Goal: Task Accomplishment & Management: Use online tool/utility

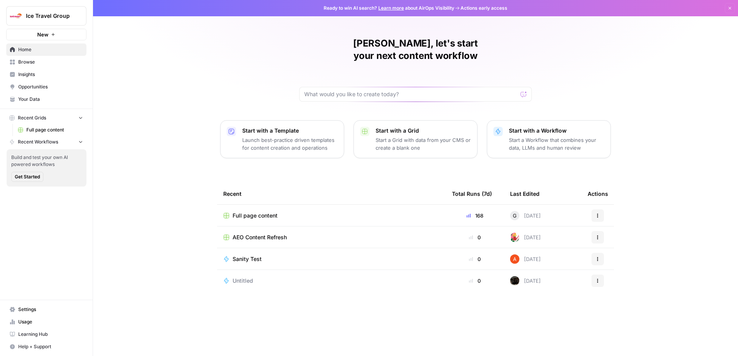
click at [576, 31] on div "Dan, let's start your next content workflow Start with a Template Launch best-p…" at bounding box center [415, 178] width 645 height 356
click at [261, 211] on span "Full page content" at bounding box center [254, 215] width 45 height 8
click at [29, 58] on span "Browse" at bounding box center [50, 61] width 65 height 7
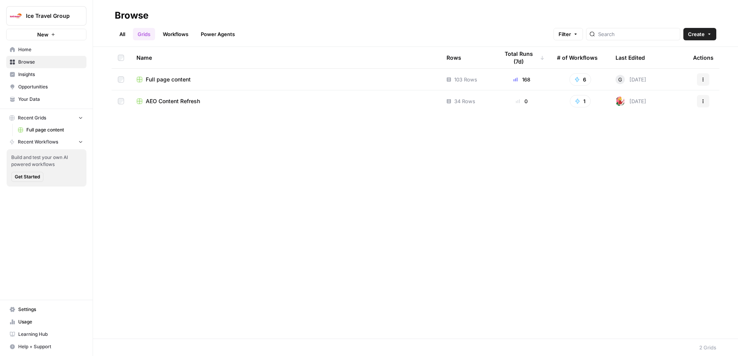
click at [172, 28] on link "Workflows" at bounding box center [175, 34] width 35 height 12
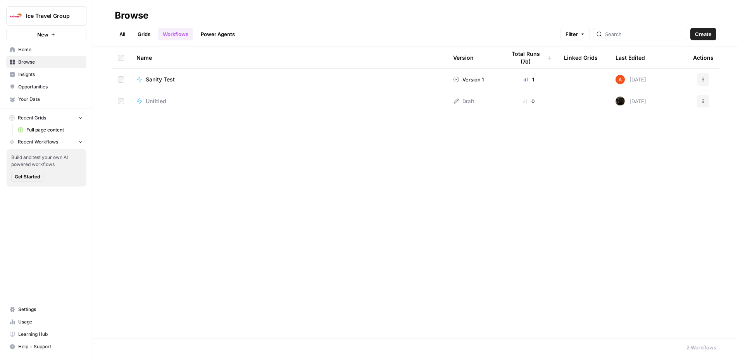
click at [234, 30] on link "Power Agents" at bounding box center [217, 34] width 43 height 12
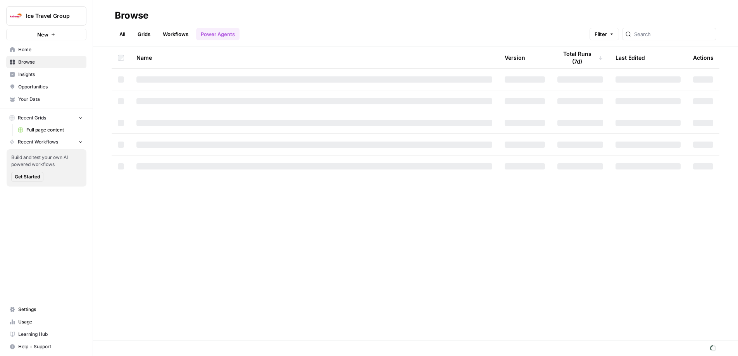
click at [145, 32] on link "Grids" at bounding box center [144, 34] width 22 height 12
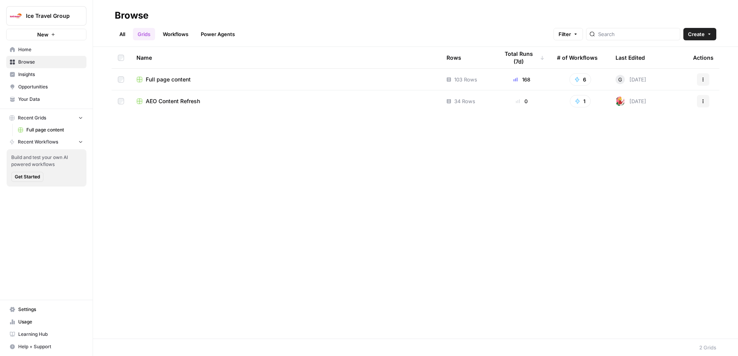
click at [122, 34] on link "All" at bounding box center [122, 34] width 15 height 12
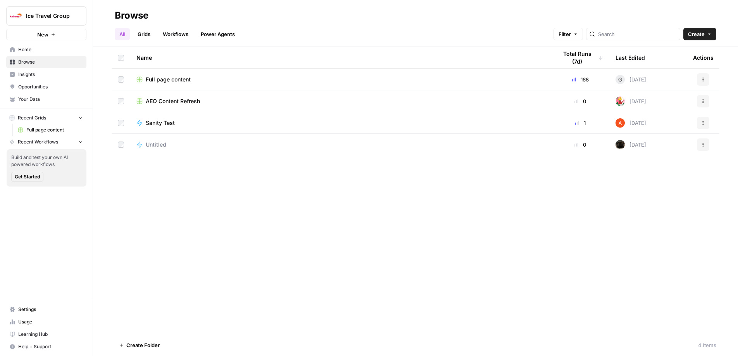
click at [169, 77] on span "Full page content" at bounding box center [168, 80] width 45 height 8
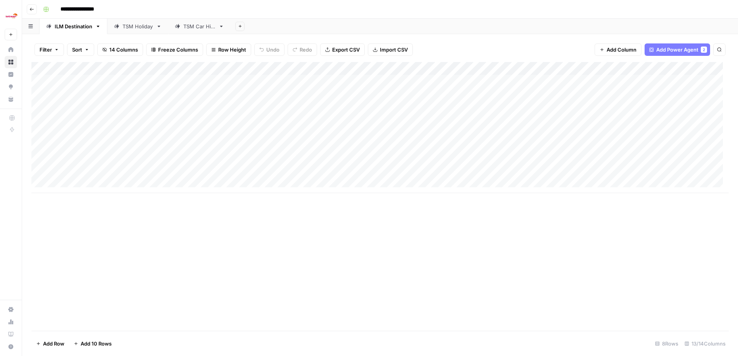
click at [299, 68] on div "Add Column" at bounding box center [379, 127] width 697 height 131
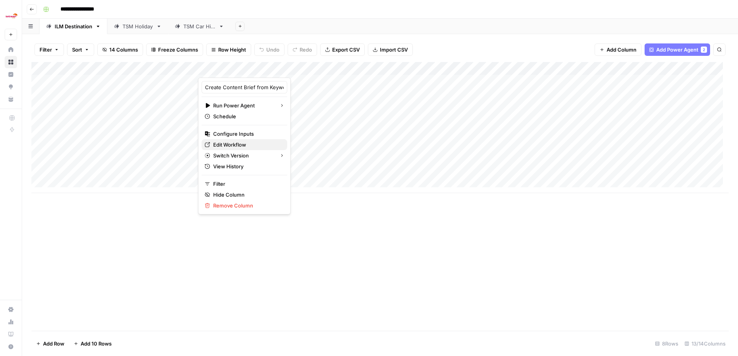
click at [242, 143] on span "Edit Workflow" at bounding box center [247, 145] width 68 height 8
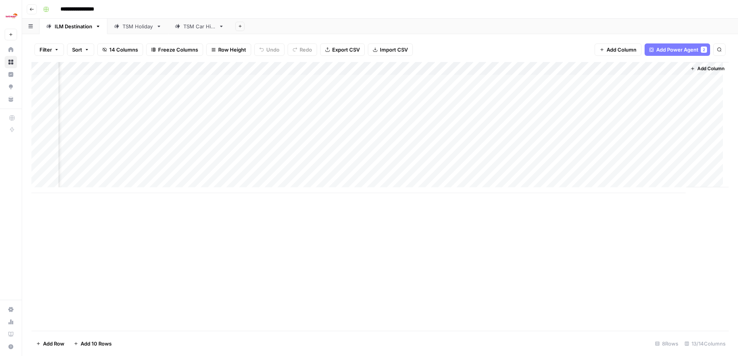
scroll to position [0, 401]
click at [508, 67] on div "Add Column" at bounding box center [379, 127] width 697 height 131
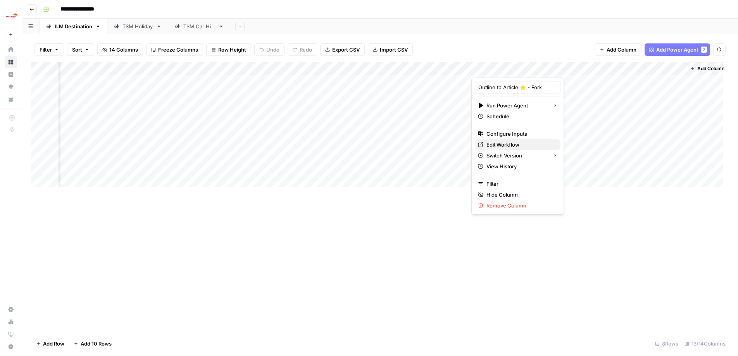
click at [520, 144] on span "Edit Workflow" at bounding box center [520, 145] width 68 height 8
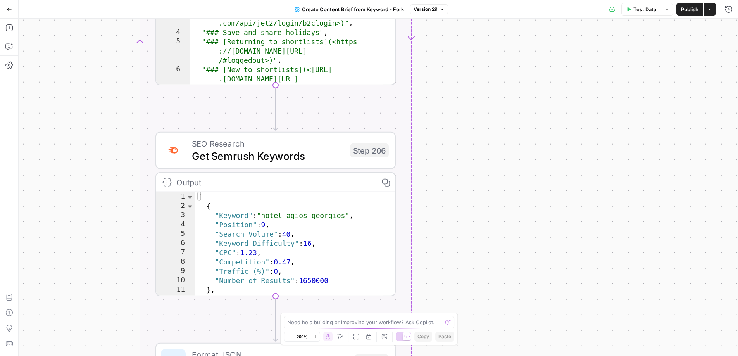
drag, startPoint x: 424, startPoint y: 104, endPoint x: 492, endPoint y: 138, distance: 75.7
click at [492, 138] on div "true false Workflow Input Settings Inputs Google Search Perform Google Search S…" at bounding box center [378, 187] width 719 height 337
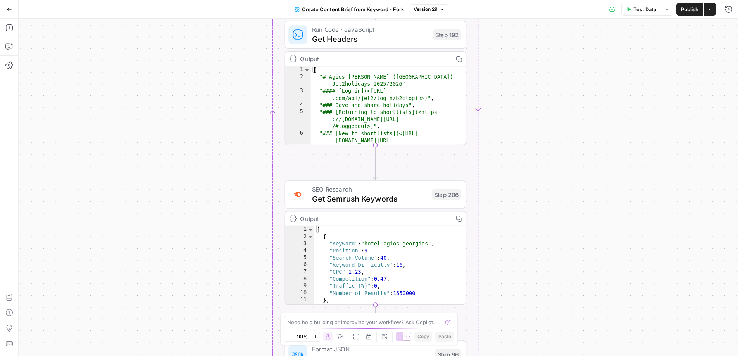
drag, startPoint x: 448, startPoint y: 127, endPoint x: 457, endPoint y: 217, distance: 90.0
click at [457, 217] on div "true false Workflow Input Settings Inputs Google Search Perform Google Search S…" at bounding box center [378, 187] width 719 height 337
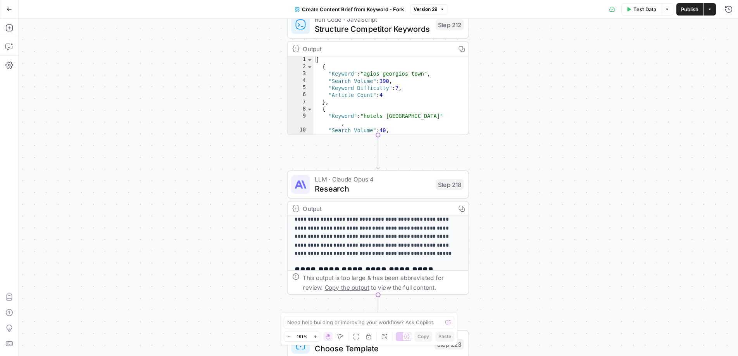
scroll to position [24, 0]
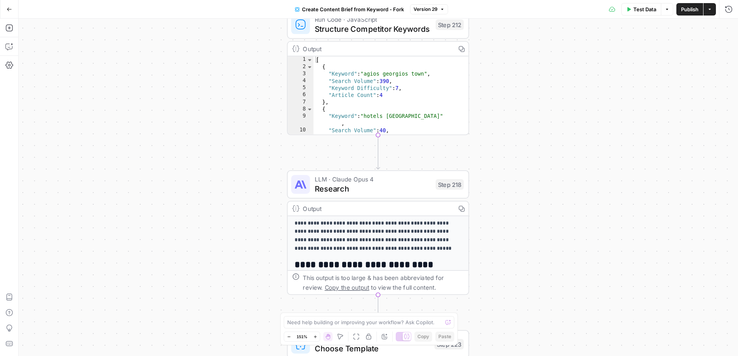
drag, startPoint x: 426, startPoint y: 237, endPoint x: 430, endPoint y: 218, distance: 19.4
click at [430, 218] on p "**********" at bounding box center [373, 218] width 158 height 69
click at [428, 242] on p "**********" at bounding box center [373, 218] width 158 height 69
click at [392, 249] on p "**********" at bounding box center [373, 218] width 158 height 69
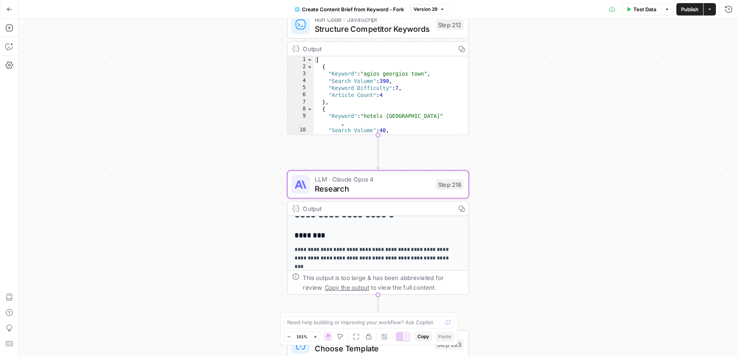
scroll to position [132, 0]
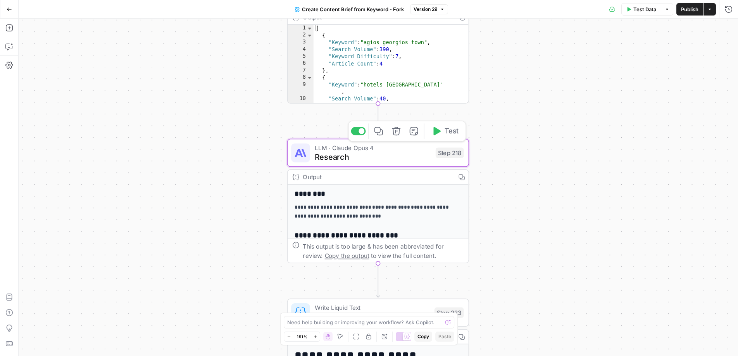
click at [361, 158] on span "Research" at bounding box center [373, 157] width 116 height 12
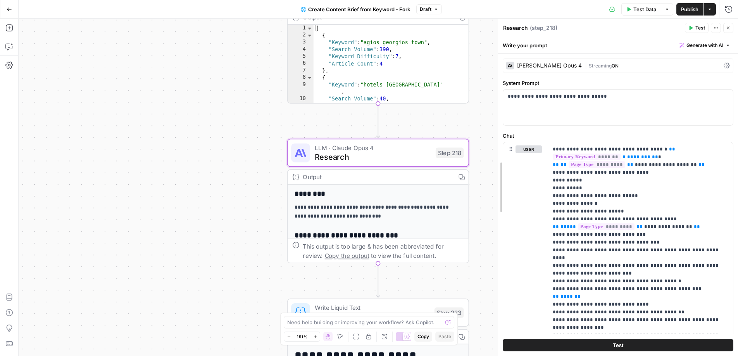
drag, startPoint x: 586, startPoint y: 189, endPoint x: 500, endPoint y: 194, distance: 85.4
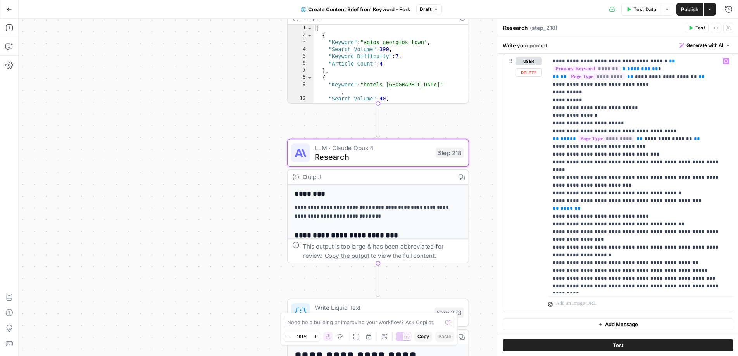
scroll to position [89, 0]
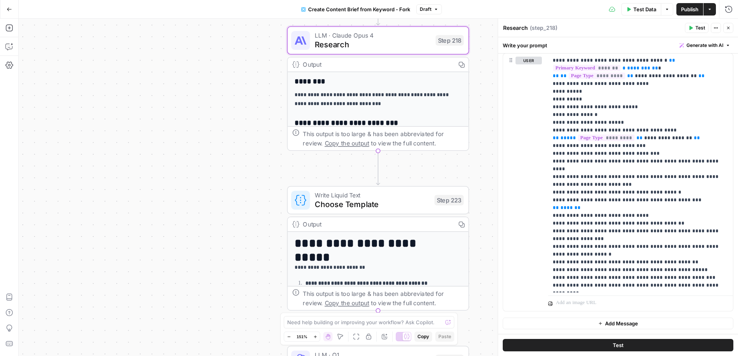
drag, startPoint x: 477, startPoint y: 206, endPoint x: 467, endPoint y: 78, distance: 128.6
click at [467, 78] on div "true false Workflow Input Settings Inputs Google Search Perform Google Search S…" at bounding box center [378, 187] width 719 height 337
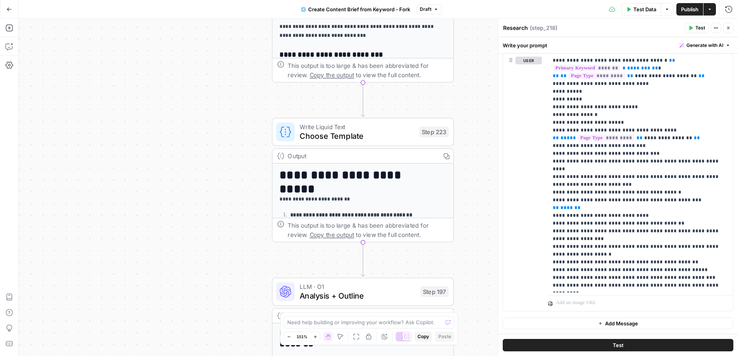
drag, startPoint x: 468, startPoint y: 190, endPoint x: 462, endPoint y: 138, distance: 52.5
click at [462, 138] on div "true false Workflow Input Settings Inputs Google Search Perform Google Search S…" at bounding box center [378, 187] width 719 height 337
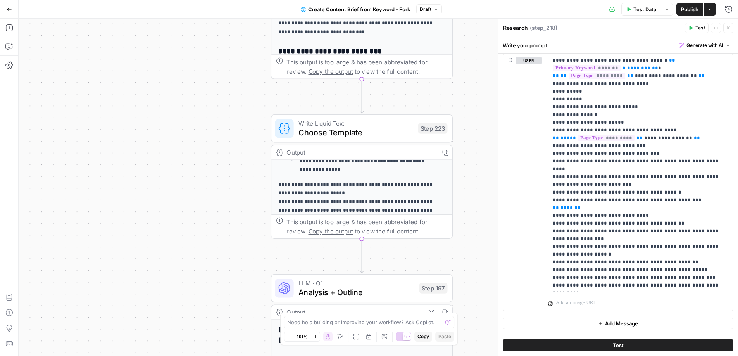
scroll to position [100, 0]
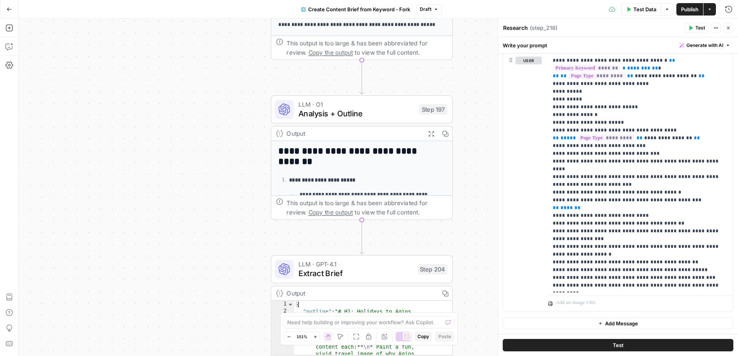
click at [378, 108] on span "Analysis + Outline" at bounding box center [356, 114] width 116 height 12
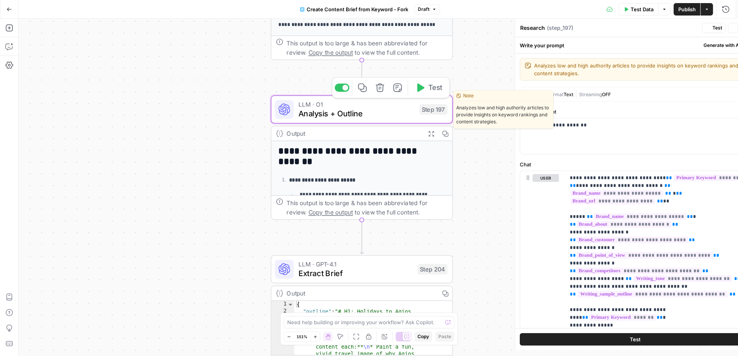
type textarea "Analysis + Outline"
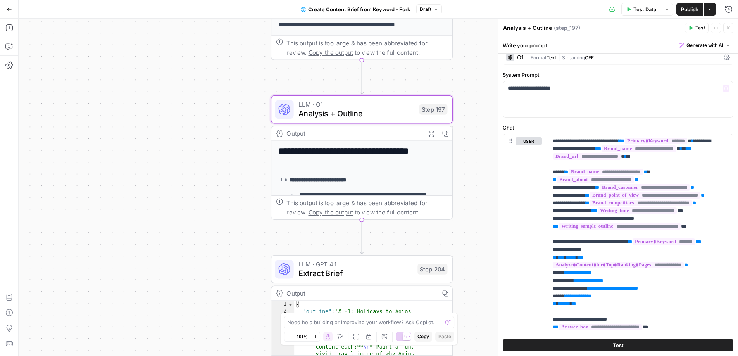
scroll to position [0, 0]
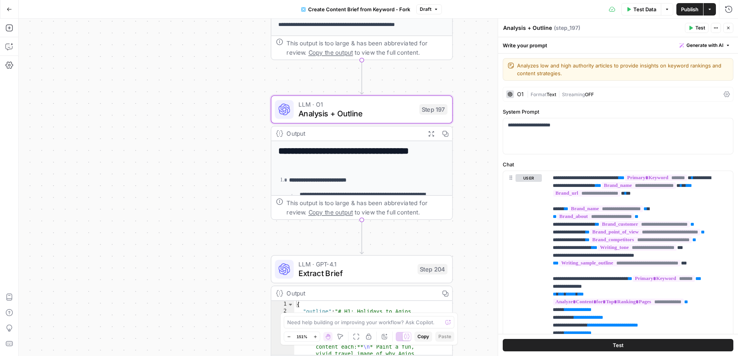
click at [507, 95] on icon at bounding box center [509, 94] width 5 height 5
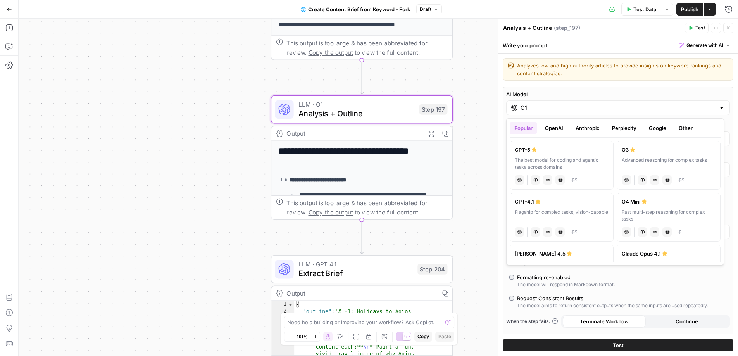
click at [526, 104] on input "O1" at bounding box center [617, 108] width 195 height 8
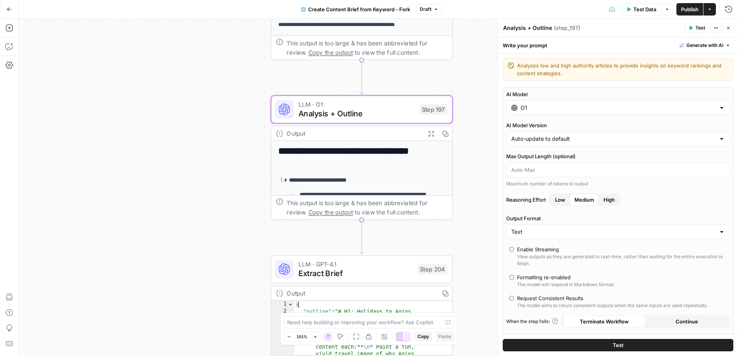
click at [483, 95] on div "true false Workflow Input Settings Inputs Google Search Perform Google Search S…" at bounding box center [378, 187] width 719 height 337
click at [578, 139] on input "AI Model Version" at bounding box center [613, 139] width 204 height 8
type input "Auto-update to default"
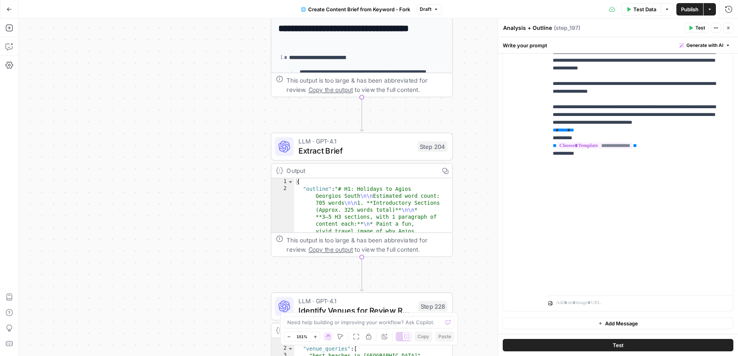
scroll to position [12, 0]
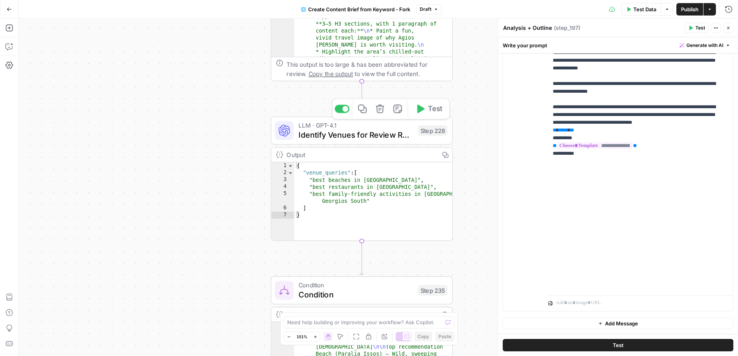
click at [323, 139] on span "Identify Venues for Review Research" at bounding box center [355, 135] width 115 height 12
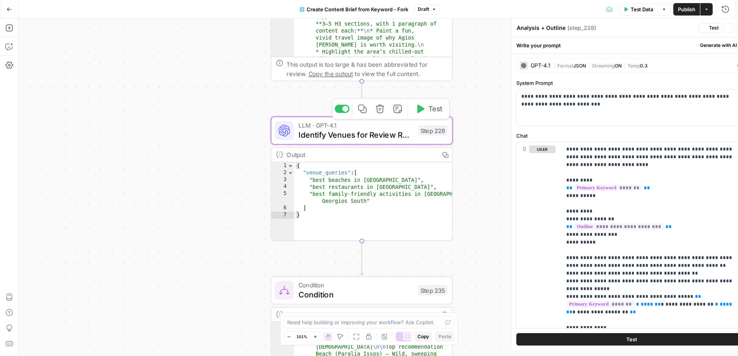
type textarea "Identify Venues for Review Research"
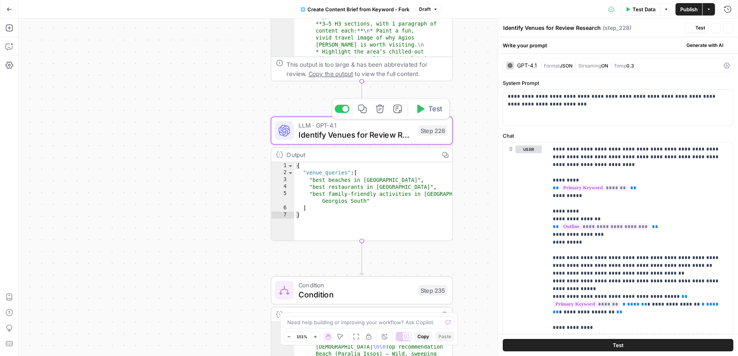
click at [339, 134] on span "Identify Venues for Review Research" at bounding box center [355, 135] width 115 height 12
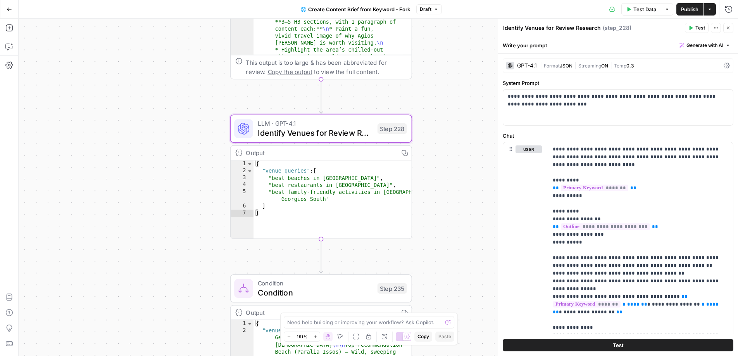
drag, startPoint x: 483, startPoint y: 197, endPoint x: 442, endPoint y: 195, distance: 40.7
click at [442, 195] on div "true false Workflow Input Settings Inputs Google Search Perform Google Search S…" at bounding box center [378, 187] width 719 height 337
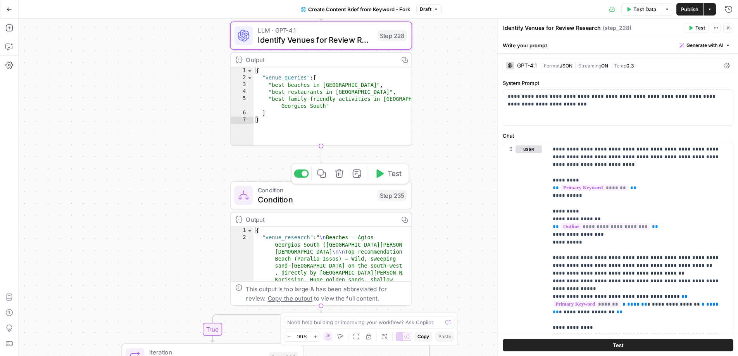
click at [349, 189] on span "Condition" at bounding box center [315, 189] width 115 height 9
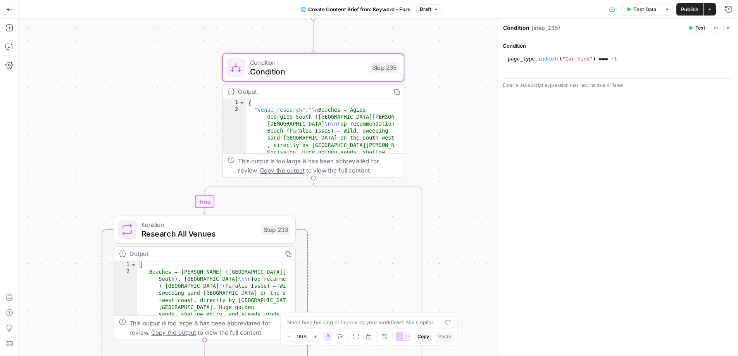
drag, startPoint x: 364, startPoint y: 117, endPoint x: 355, endPoint y: 291, distance: 173.4
click at [355, 291] on div "true false Workflow Input Settings Inputs Google Search Perform Google Search S…" at bounding box center [378, 187] width 719 height 337
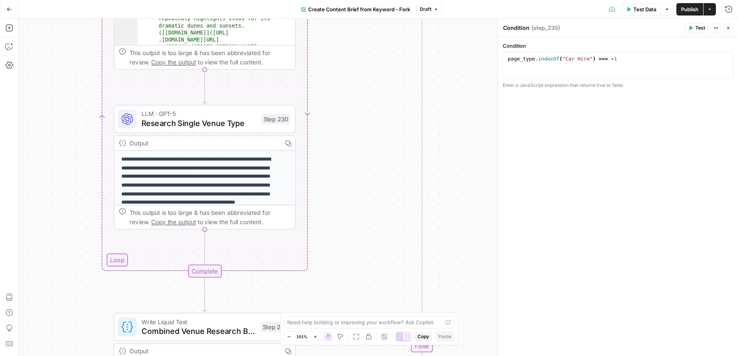
scroll to position [89, 0]
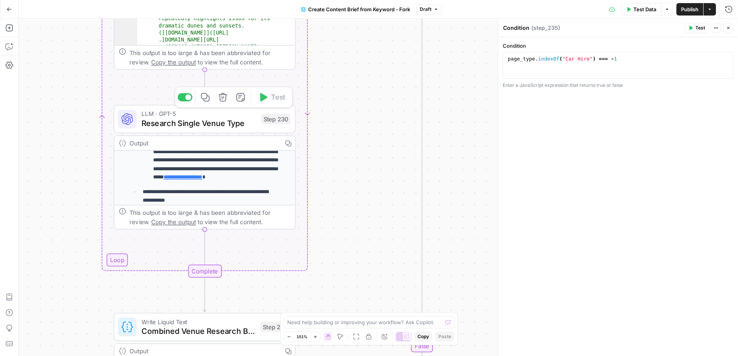
click at [190, 122] on span "Research Single Venue Type" at bounding box center [198, 123] width 115 height 12
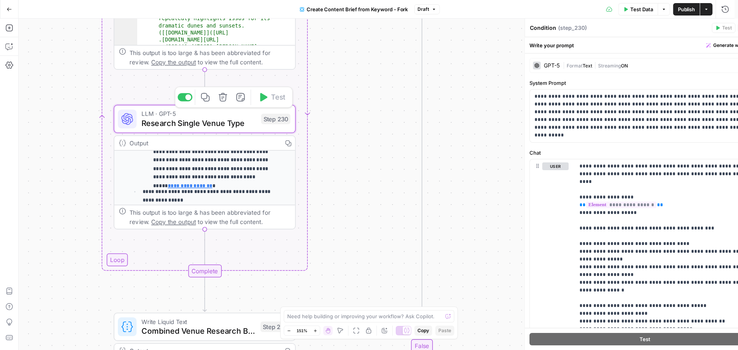
type textarea "Research Single Venue Type"
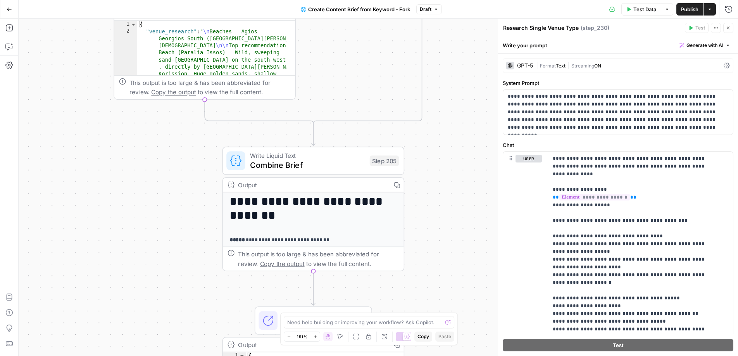
scroll to position [3, 0]
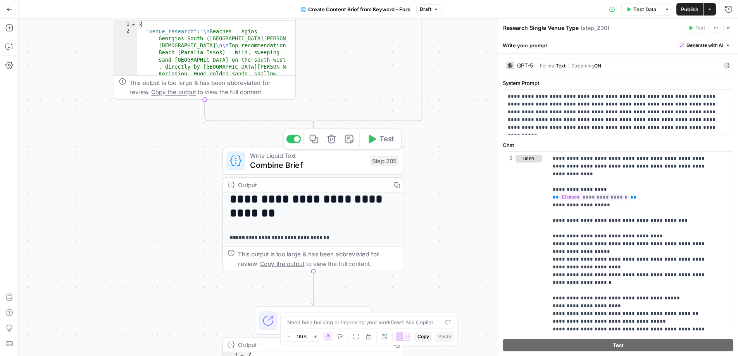
click at [309, 157] on span "Write Liquid Text" at bounding box center [307, 155] width 115 height 9
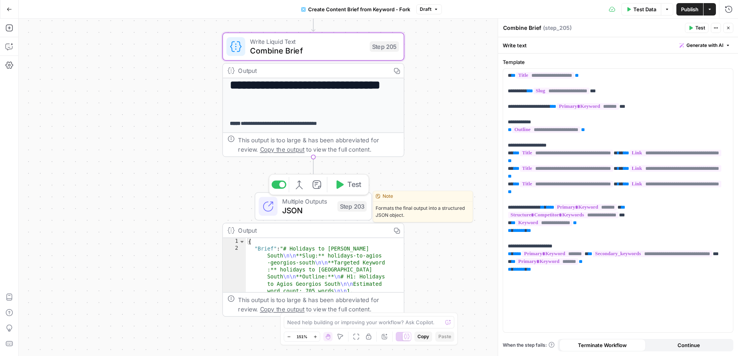
click at [314, 206] on span "JSON" at bounding box center [307, 211] width 50 height 12
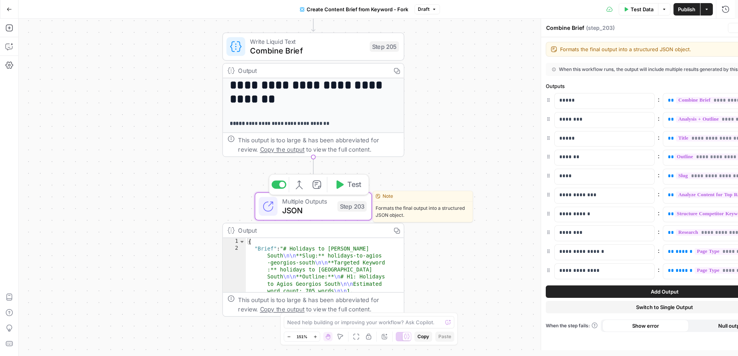
type textarea "JSON"
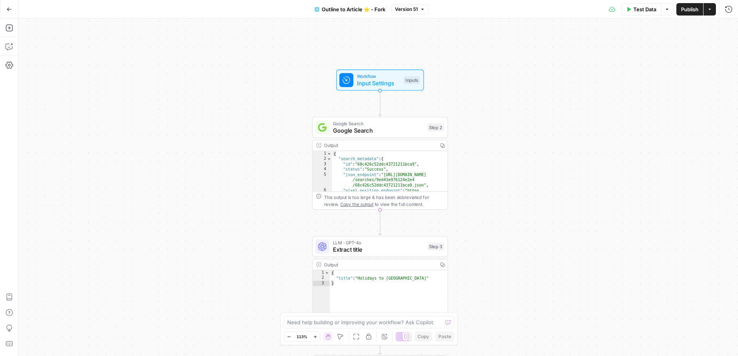
drag, startPoint x: 445, startPoint y: 100, endPoint x: 503, endPoint y: 140, distance: 70.6
click at [504, 140] on div "true false true false true false true false true false Workflow Input Settings …" at bounding box center [378, 187] width 719 height 337
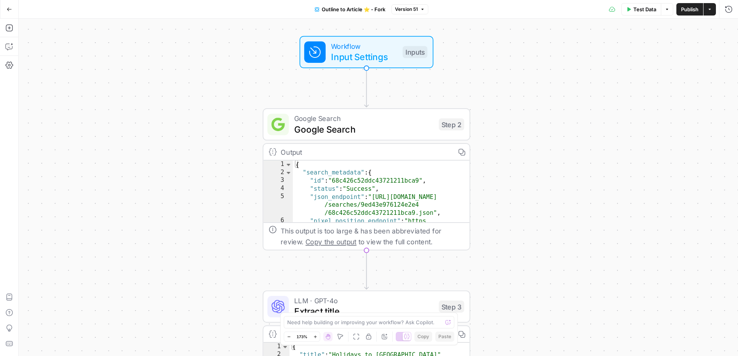
drag, startPoint x: 470, startPoint y: 141, endPoint x: 503, endPoint y: 141, distance: 32.5
click at [503, 141] on div "true false true false true false true false true false Workflow Input Settings …" at bounding box center [378, 187] width 719 height 337
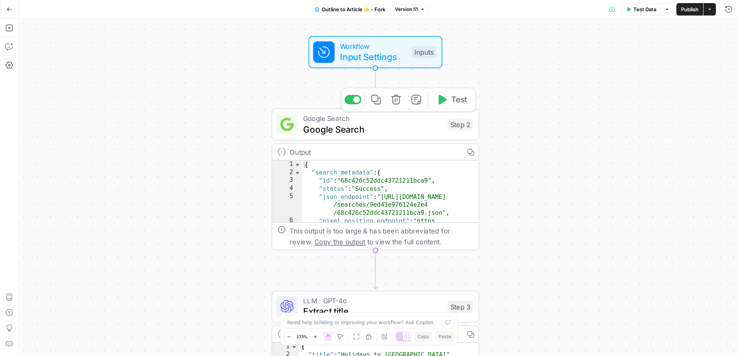
click at [365, 125] on span "Google Search" at bounding box center [372, 129] width 139 height 14
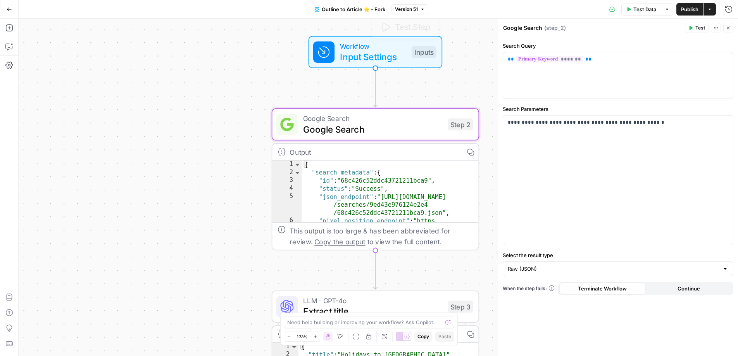
click at [382, 57] on span "Input Settings" at bounding box center [373, 57] width 66 height 14
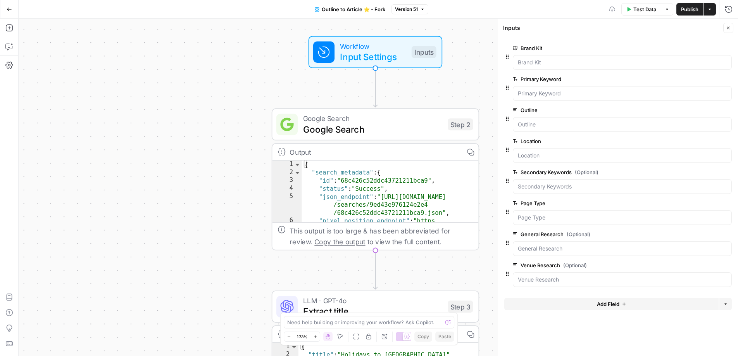
click at [379, 119] on span "Google Search" at bounding box center [372, 118] width 139 height 11
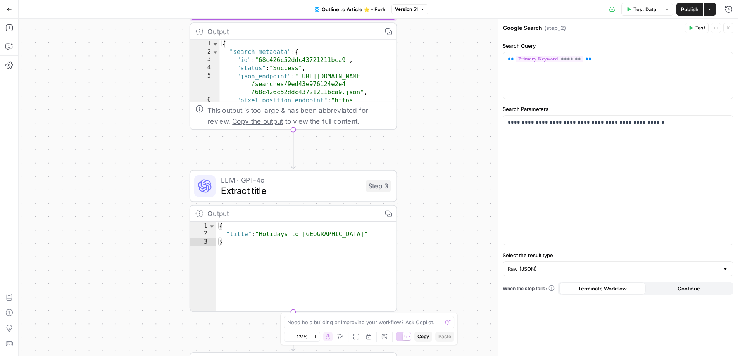
drag, startPoint x: 305, startPoint y: 177, endPoint x: 227, endPoint y: 148, distance: 83.5
click at [227, 148] on div "true true false true false true false true false false Workflow Input Settings …" at bounding box center [378, 187] width 719 height 337
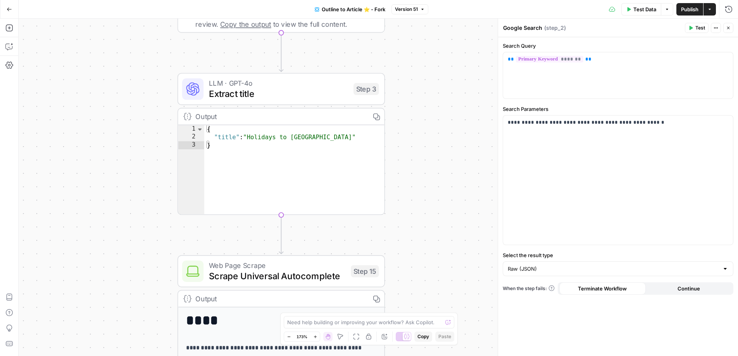
drag, startPoint x: 160, startPoint y: 219, endPoint x: 147, endPoint y: 125, distance: 95.0
click at [147, 125] on div "true true false true false true false true false false Workflow Input Settings …" at bounding box center [378, 187] width 719 height 337
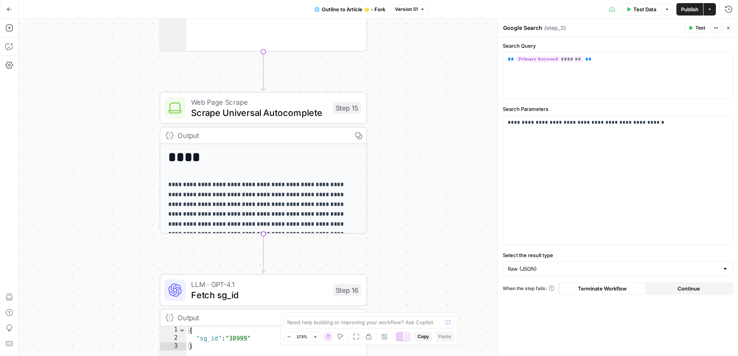
drag, startPoint x: 149, startPoint y: 266, endPoint x: 132, endPoint y: 106, distance: 161.7
click at [132, 106] on div "true true false true false true false true false false Workflow Input Settings …" at bounding box center [378, 187] width 719 height 337
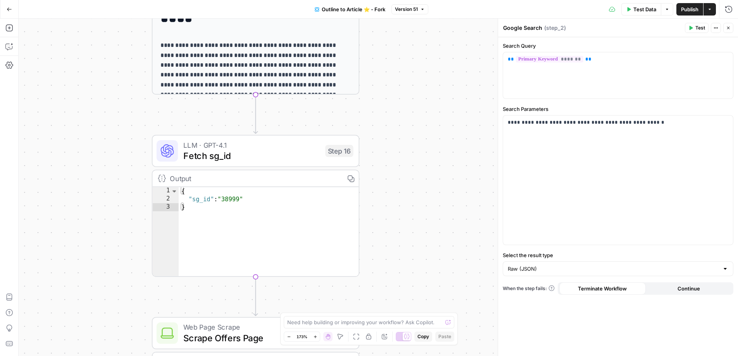
drag, startPoint x: 141, startPoint y: 288, endPoint x: 127, endPoint y: 85, distance: 203.5
click at [127, 85] on div "true true false true false true false true false false Workflow Input Settings …" at bounding box center [378, 187] width 719 height 337
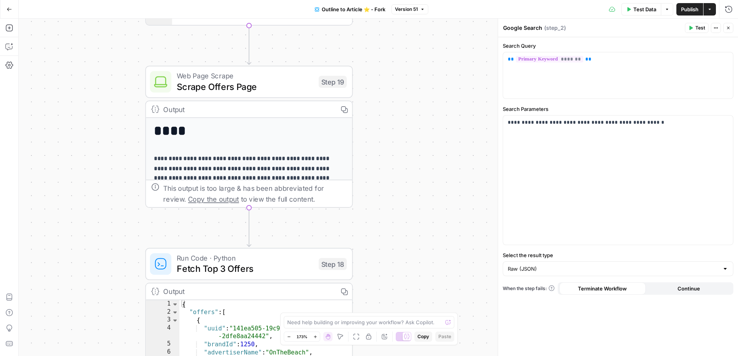
drag, startPoint x: 130, startPoint y: 273, endPoint x: 131, endPoint y: 87, distance: 186.3
click at [131, 87] on div "true true false true false true false true false false Workflow Input Settings …" at bounding box center [378, 187] width 719 height 337
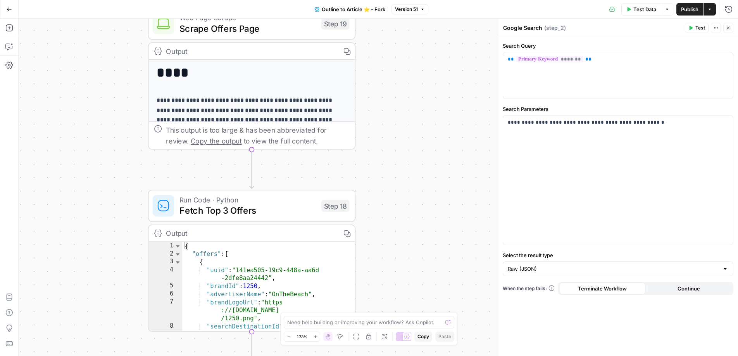
drag, startPoint x: 119, startPoint y: 213, endPoint x: 126, endPoint y: 142, distance: 72.0
click at [128, 134] on div "true true false true false true false true false false Workflow Input Settings …" at bounding box center [378, 187] width 719 height 337
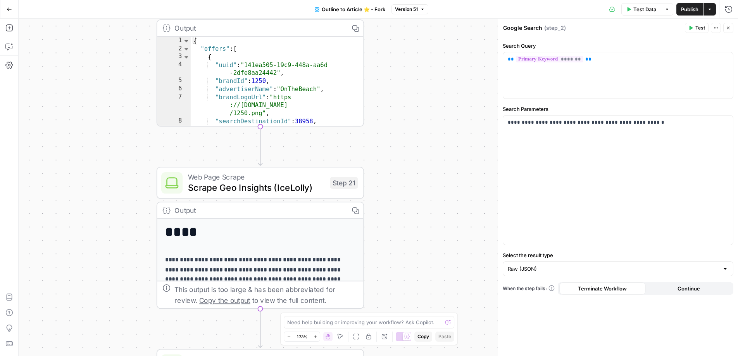
drag, startPoint x: 134, startPoint y: 234, endPoint x: 136, endPoint y: 199, distance: 34.9
click at [136, 158] on div "true true false true false true false true false false Workflow Input Settings …" at bounding box center [378, 187] width 719 height 337
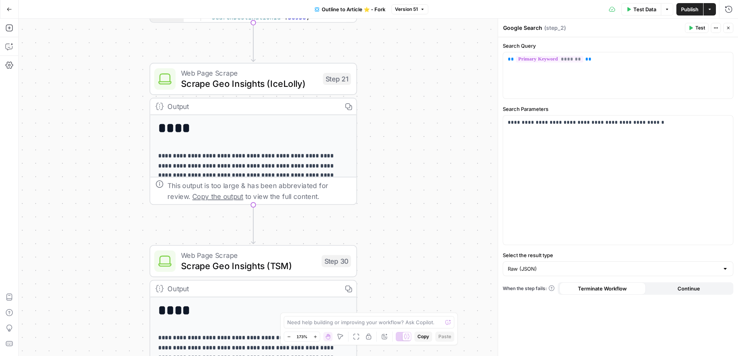
drag, startPoint x: 130, startPoint y: 249, endPoint x: 126, endPoint y: 158, distance: 90.7
click at [126, 158] on div "true true false true false true false true false false Workflow Input Settings …" at bounding box center [378, 187] width 719 height 337
click at [194, 84] on span "Scrape Geo Insights (IceLolly)" at bounding box center [249, 84] width 136 height 14
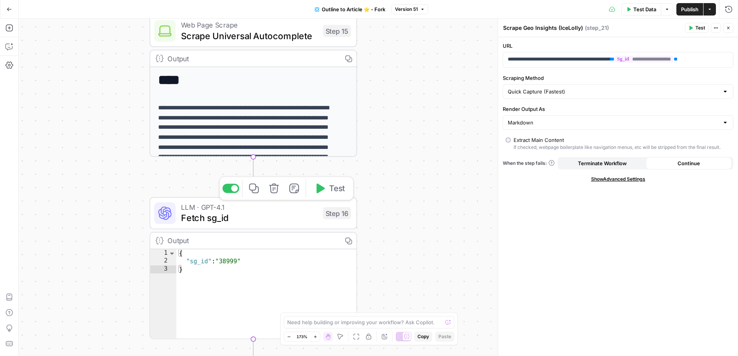
click at [234, 207] on span "LLM · GPT-4.1" at bounding box center [249, 206] width 136 height 11
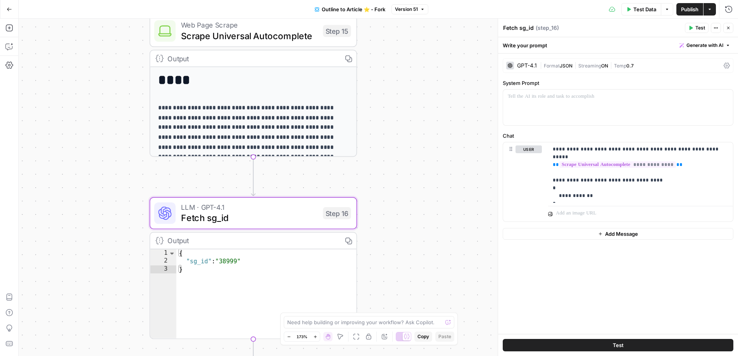
click at [523, 62] on div "GPT-4.1" at bounding box center [521, 66] width 31 height 8
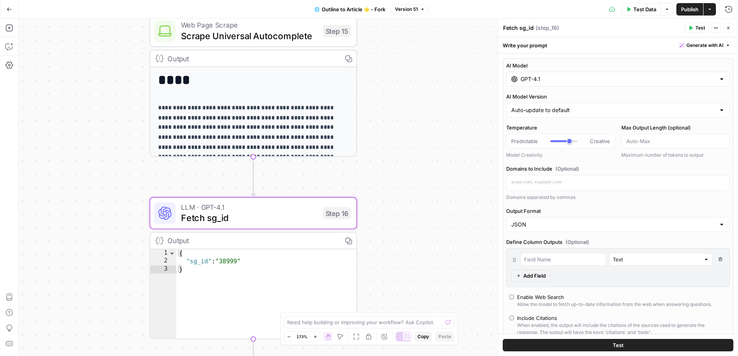
click at [548, 82] on input "GPT-4.1" at bounding box center [617, 79] width 195 height 8
